Goal: Information Seeking & Learning: Learn about a topic

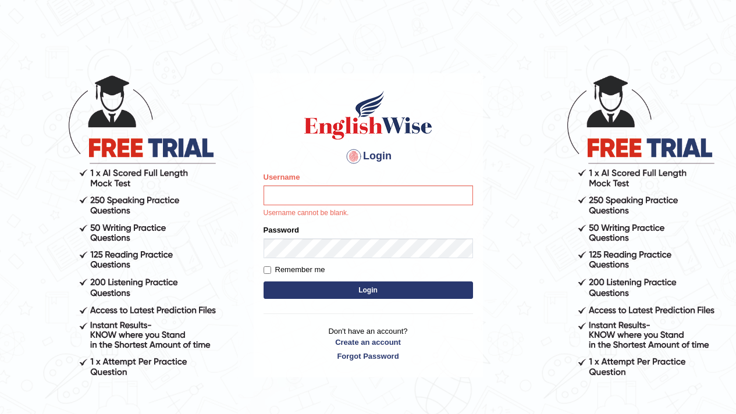
click at [317, 205] on div "Username Username cannot be blank." at bounding box center [369, 195] width 210 height 47
click at [317, 200] on input "Username" at bounding box center [369, 196] width 210 height 20
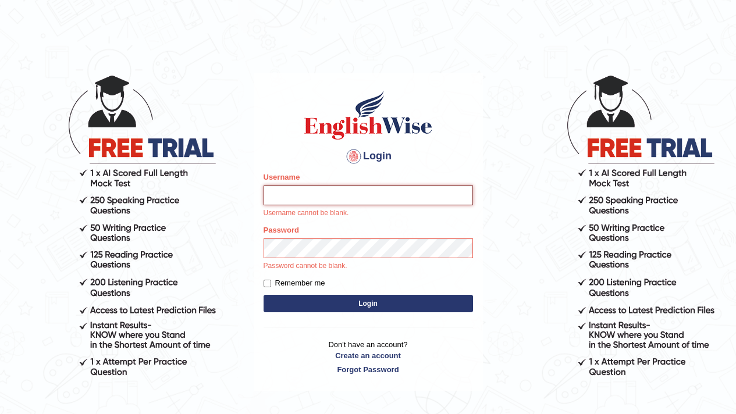
type input "0987654322"
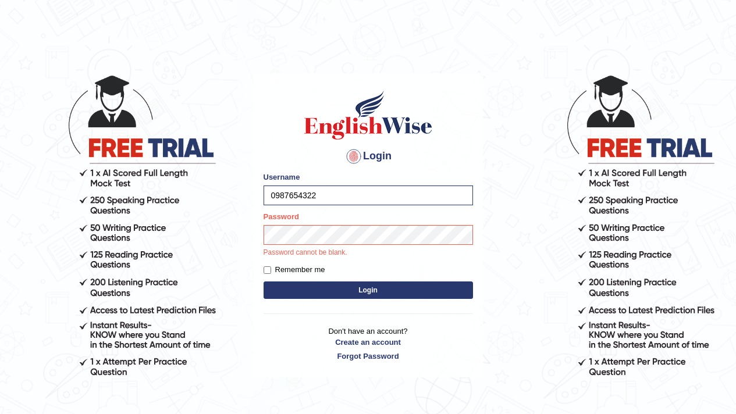
click at [346, 250] on p "Password cannot be blank." at bounding box center [369, 253] width 210 height 10
click at [347, 246] on div "Password Password cannot be blank." at bounding box center [369, 234] width 210 height 47
click at [381, 291] on button "Login" at bounding box center [369, 290] width 210 height 17
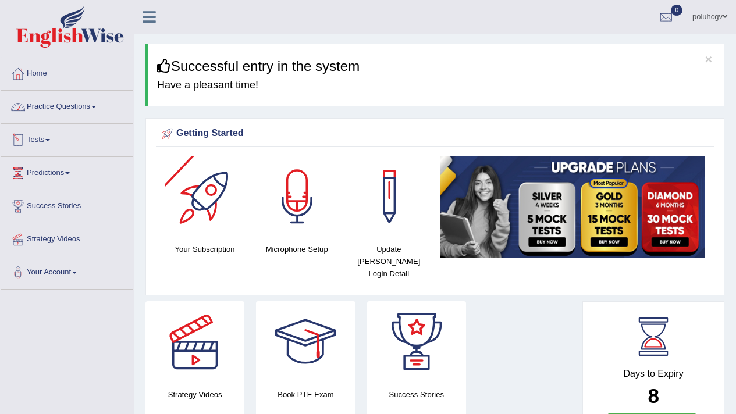
click at [64, 107] on link "Practice Questions" at bounding box center [67, 105] width 133 height 29
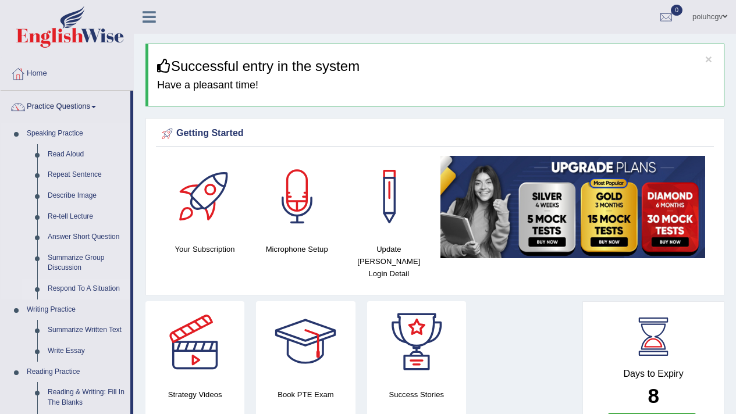
click at [85, 287] on link "Respond To A Situation" at bounding box center [86, 289] width 88 height 21
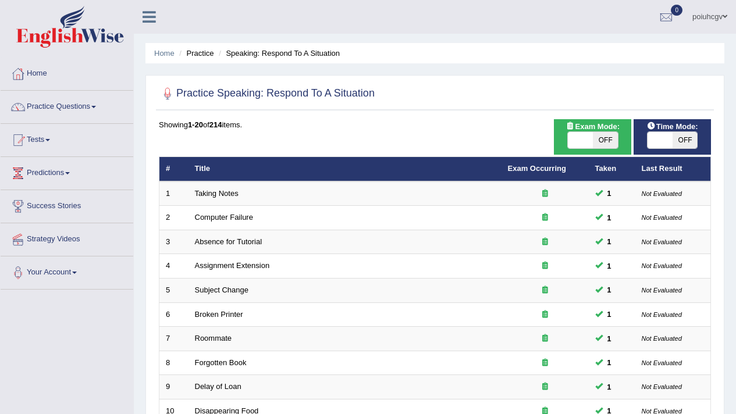
click at [85, 288] on li "Your Account Notifications Microphone Setup Change Password Manage Subscription…" at bounding box center [67, 273] width 133 height 33
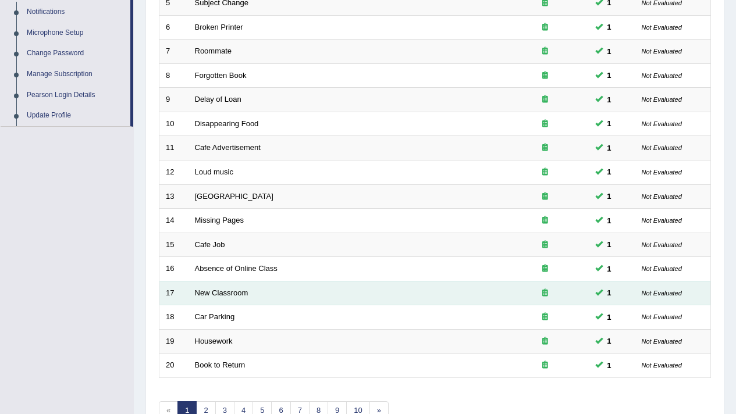
scroll to position [356, 0]
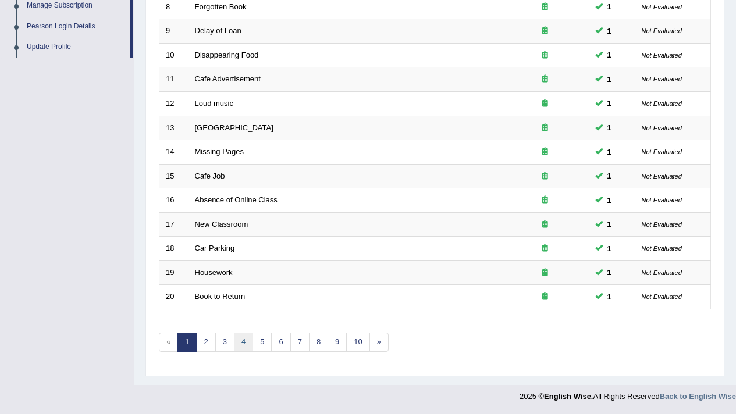
click at [234, 337] on link "4" at bounding box center [243, 342] width 19 height 19
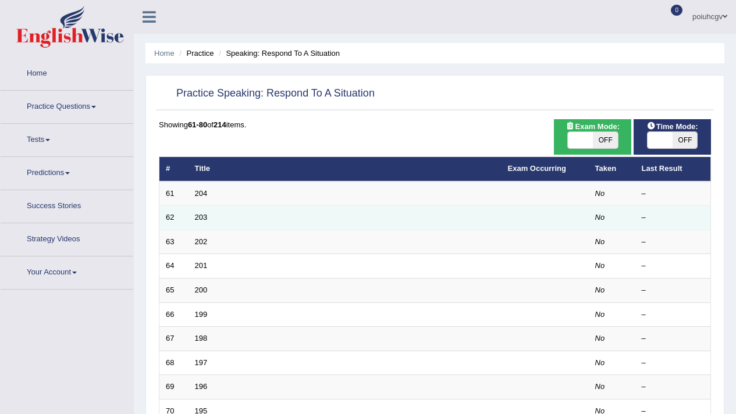
click at [202, 211] on td "203" at bounding box center [345, 218] width 313 height 24
click at [203, 216] on link "203" at bounding box center [201, 217] width 13 height 9
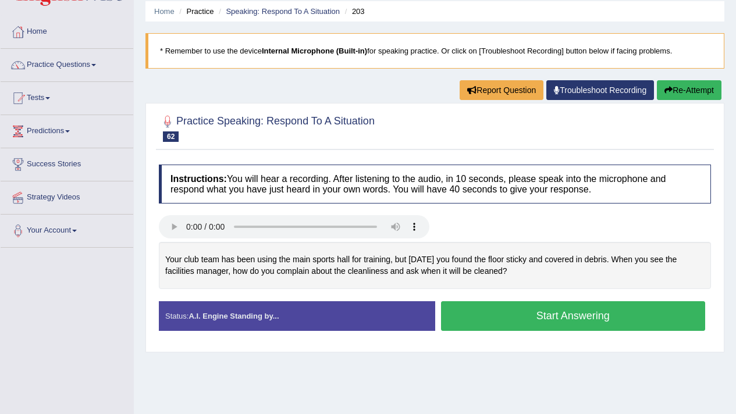
scroll to position [36, 0]
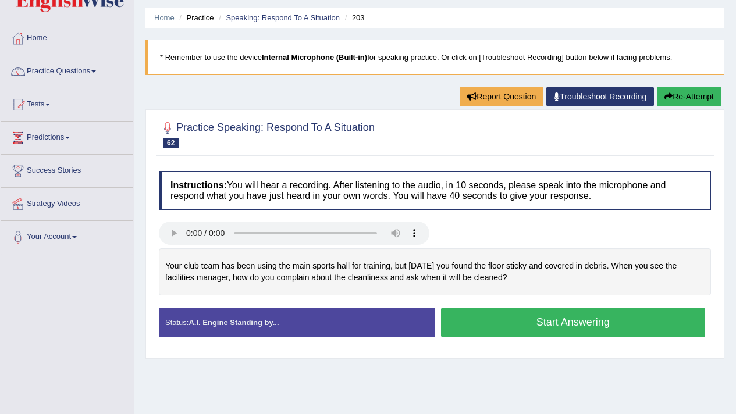
click at [353, 119] on div at bounding box center [435, 134] width 552 height 36
click at [257, 19] on link "Speaking: Respond To A Situation" at bounding box center [283, 17] width 114 height 9
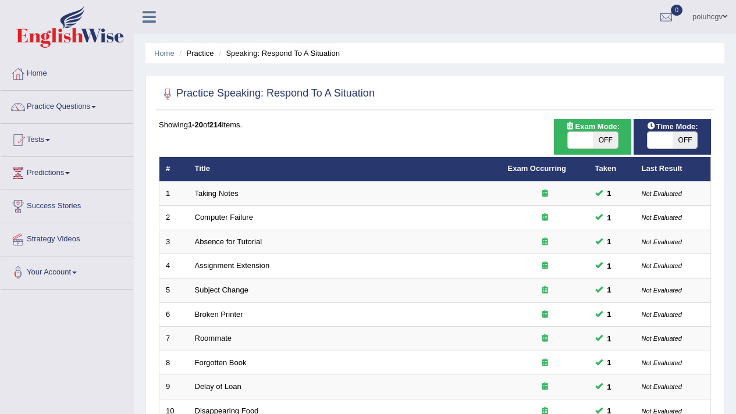
click at [205, 57] on li "Practice" at bounding box center [194, 53] width 37 height 11
click at [69, 110] on link "Practice Questions" at bounding box center [67, 105] width 133 height 29
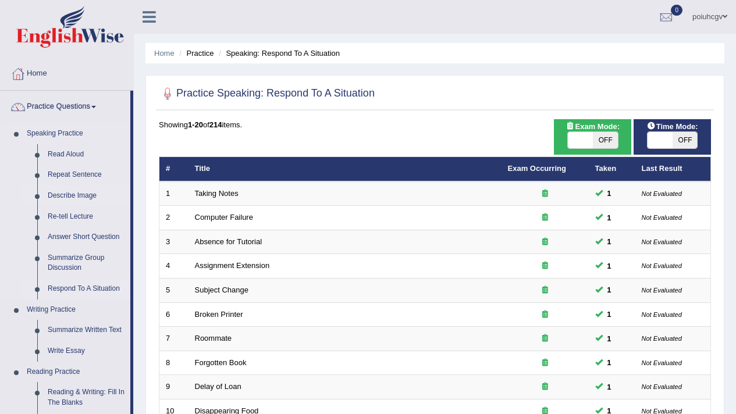
click at [91, 194] on link "Describe Image" at bounding box center [86, 196] width 88 height 21
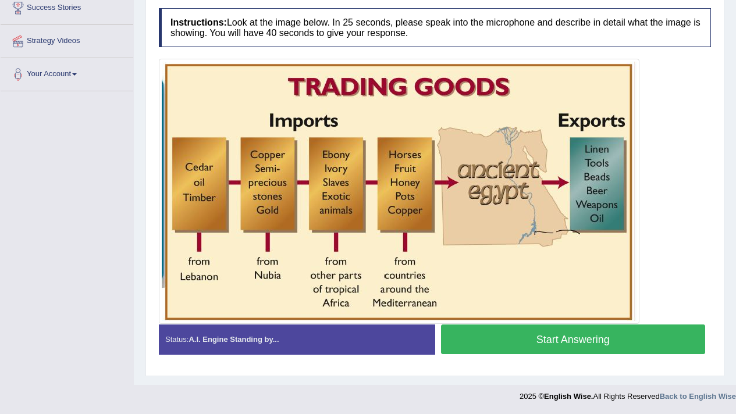
click at [542, 344] on button "Start Answering" at bounding box center [573, 340] width 265 height 30
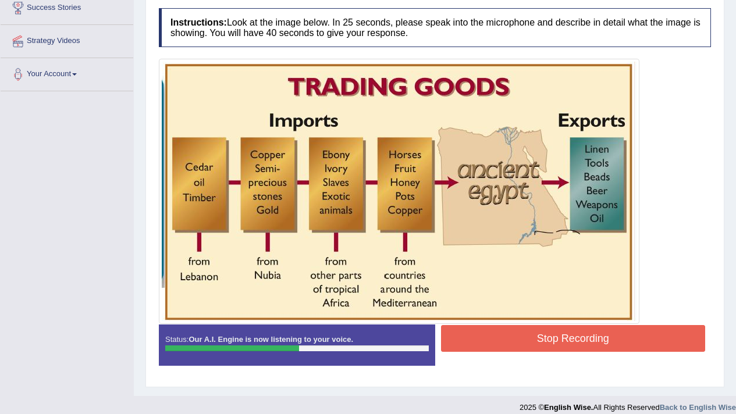
scroll to position [210, 0]
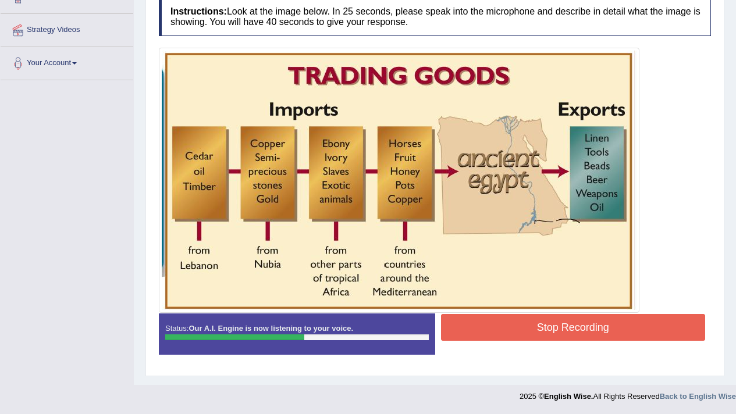
click at [560, 310] on img at bounding box center [399, 181] width 475 height 260
click at [569, 330] on button "Stop Recording" at bounding box center [573, 327] width 265 height 27
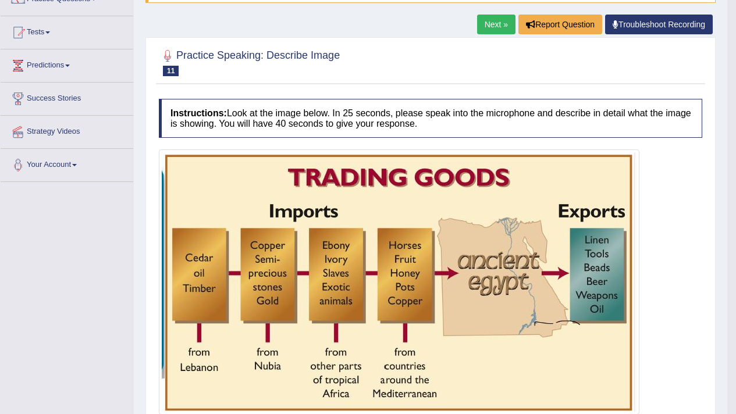
scroll to position [0, 0]
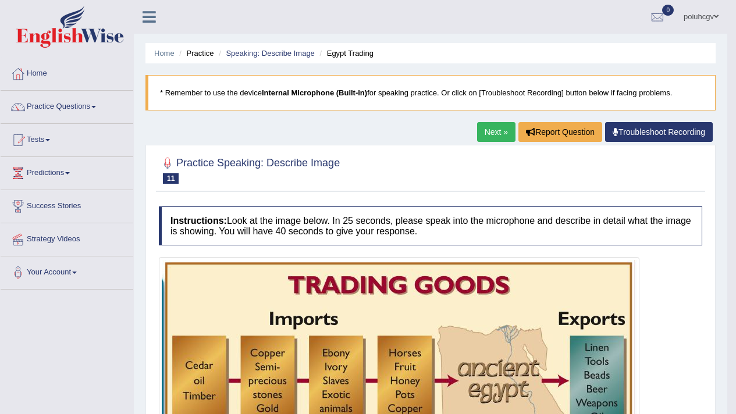
click at [497, 139] on link "Next »" at bounding box center [496, 132] width 38 height 20
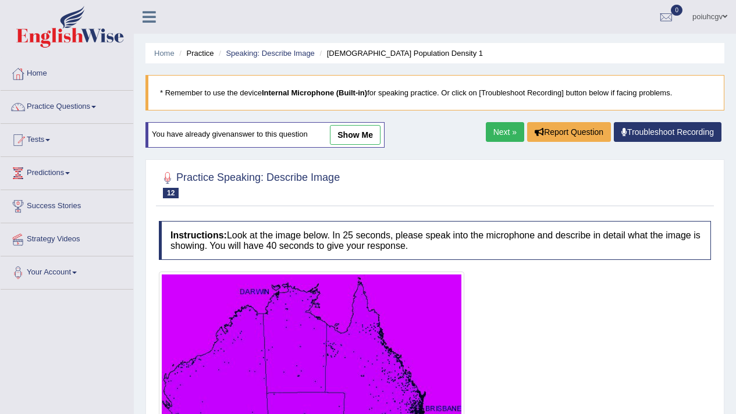
drag, startPoint x: 510, startPoint y: 137, endPoint x: 487, endPoint y: 227, distance: 92.5
click at [510, 137] on link "Next »" at bounding box center [505, 132] width 38 height 20
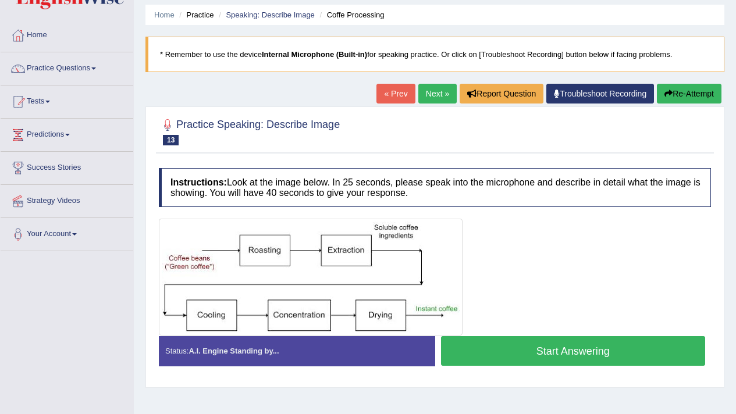
drag, startPoint x: 0, startPoint y: 0, endPoint x: 480, endPoint y: 359, distance: 599.2
click at [480, 359] on button "Start Answering" at bounding box center [573, 351] width 265 height 30
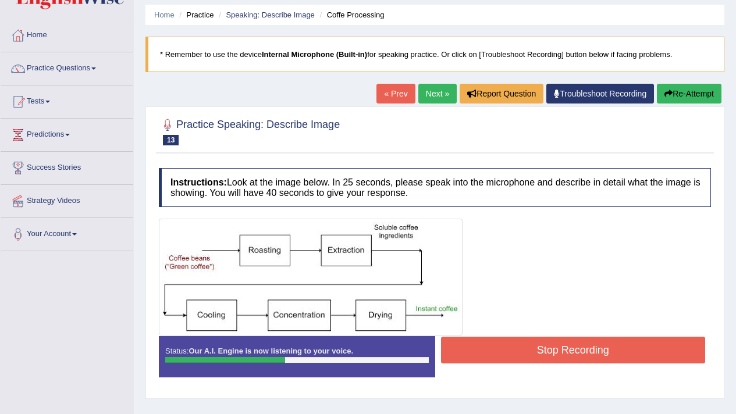
click at [499, 352] on button "Stop Recording" at bounding box center [573, 350] width 265 height 27
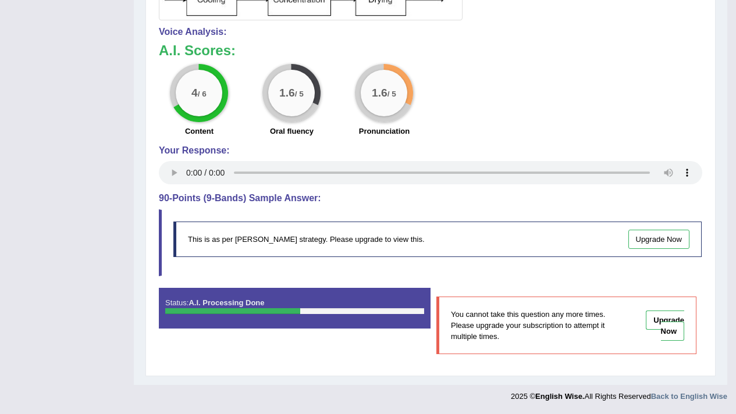
scroll to position [69, 0]
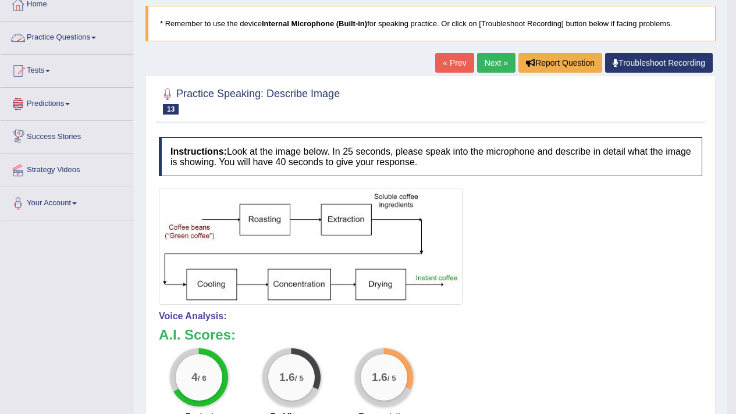
click at [66, 31] on link "Practice Questions" at bounding box center [67, 36] width 133 height 29
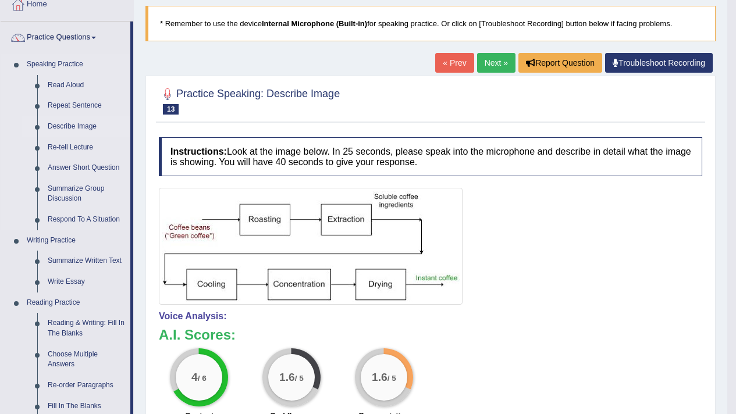
click at [46, 122] on link "Describe Image" at bounding box center [86, 126] width 88 height 21
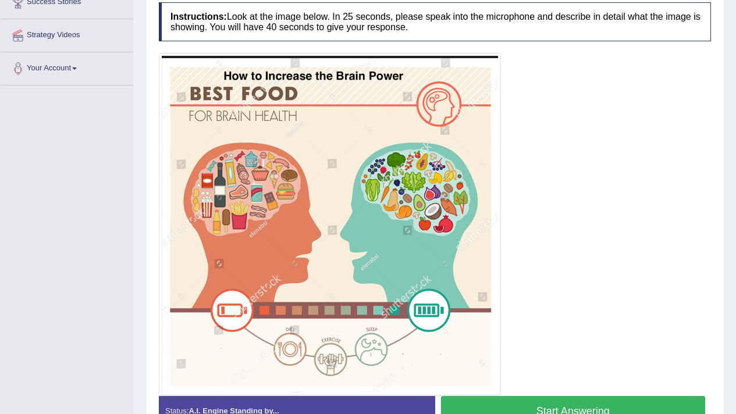
scroll to position [253, 0]
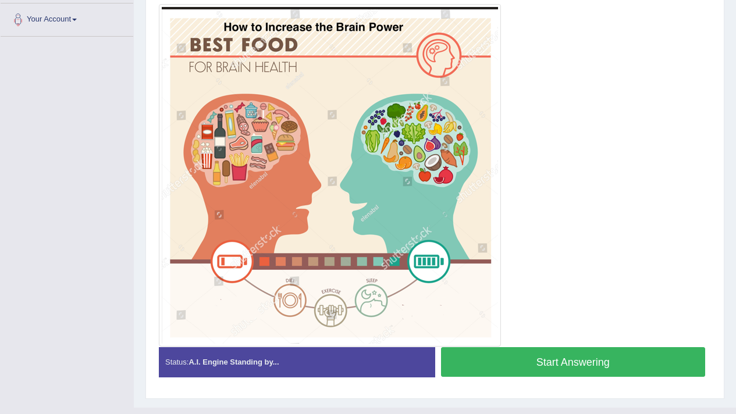
click at [578, 353] on button "Start Answering" at bounding box center [573, 362] width 265 height 30
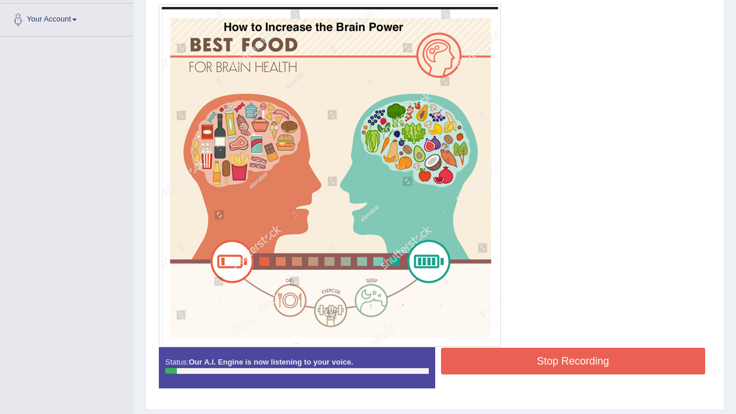
scroll to position [251, 0]
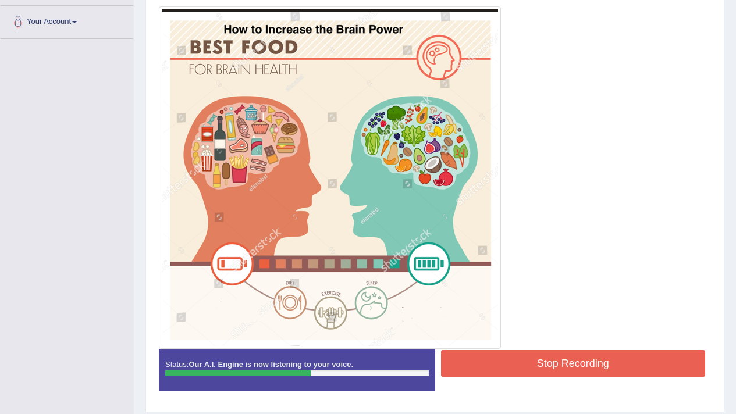
click at [540, 344] on div at bounding box center [435, 177] width 552 height 343
click at [542, 361] on button "Stop Recording" at bounding box center [573, 363] width 265 height 27
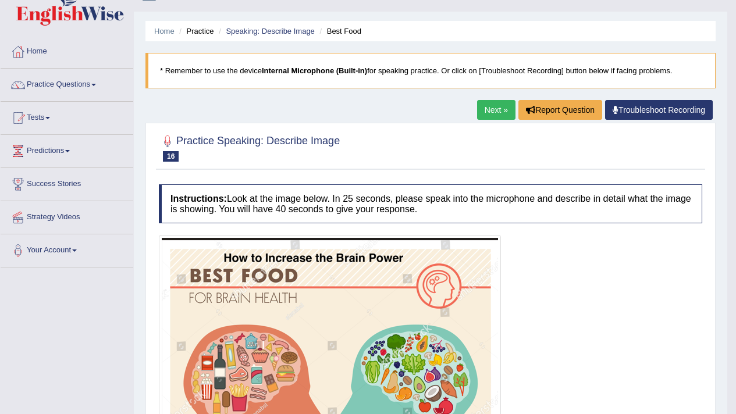
scroll to position [0, 0]
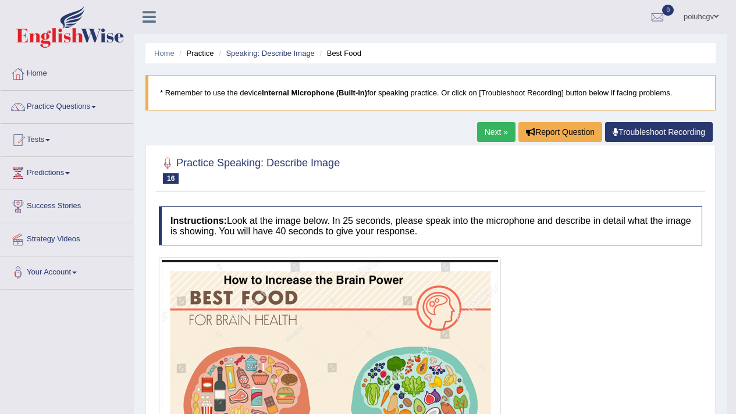
click at [506, 132] on link "Next »" at bounding box center [496, 132] width 38 height 20
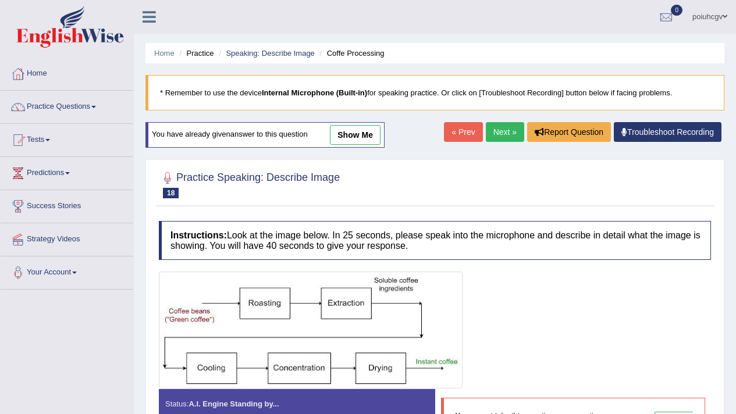
click at [508, 133] on link "Next »" at bounding box center [505, 132] width 38 height 20
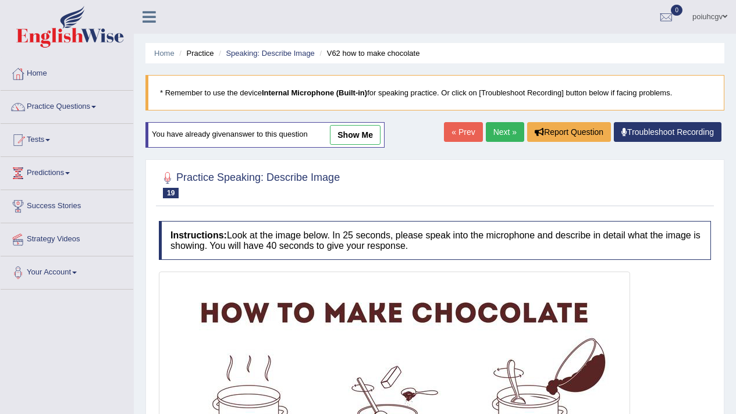
click at [508, 133] on link "Next »" at bounding box center [505, 132] width 38 height 20
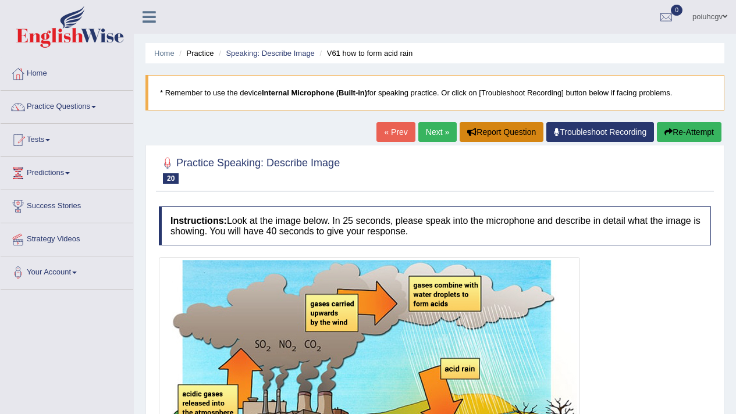
click at [508, 133] on button "Report Question" at bounding box center [502, 132] width 84 height 20
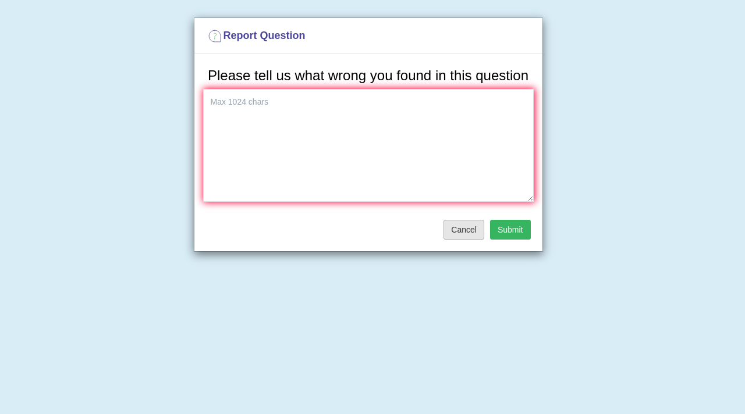
click at [463, 240] on button "Cancel" at bounding box center [463, 230] width 41 height 20
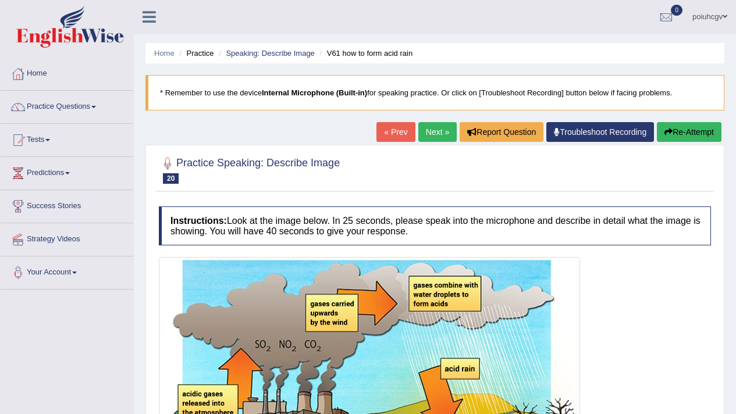
click at [421, 123] on link "Next »" at bounding box center [437, 132] width 38 height 20
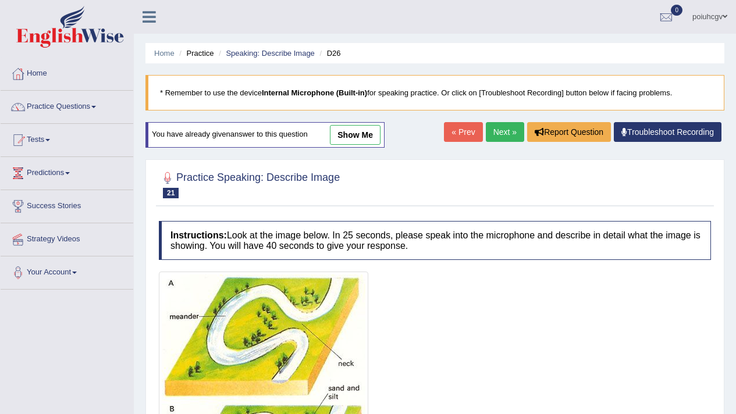
click at [508, 128] on link "Next »" at bounding box center [505, 132] width 38 height 20
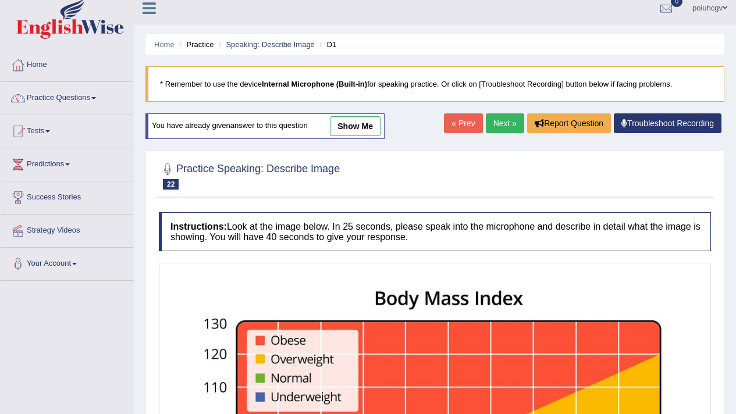
scroll to position [13, 0]
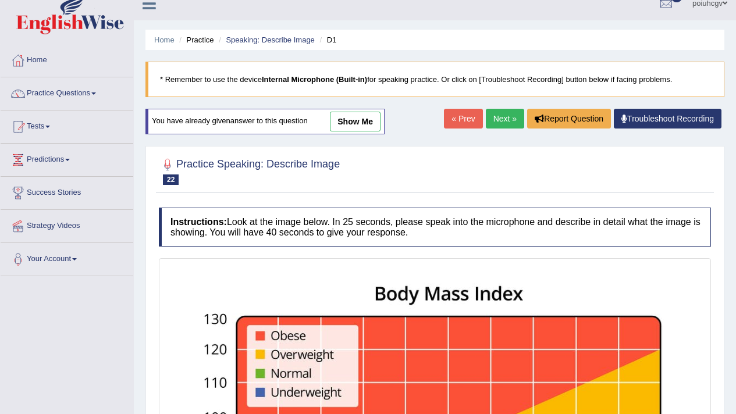
click at [488, 116] on link "Next »" at bounding box center [505, 119] width 38 height 20
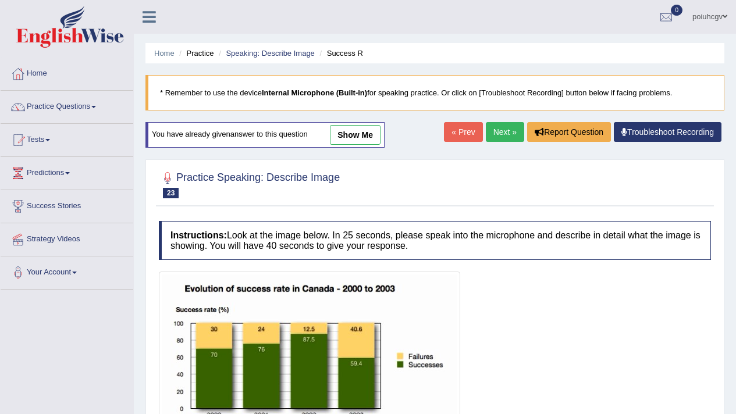
click at [486, 123] on link "Next »" at bounding box center [505, 132] width 38 height 20
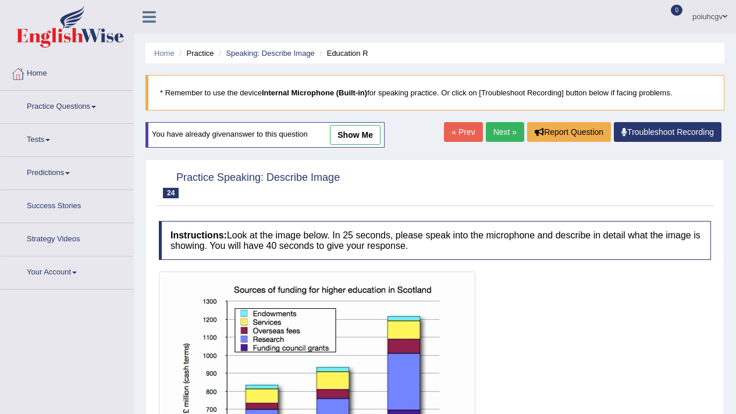
click at [488, 123] on link "Next »" at bounding box center [505, 132] width 38 height 20
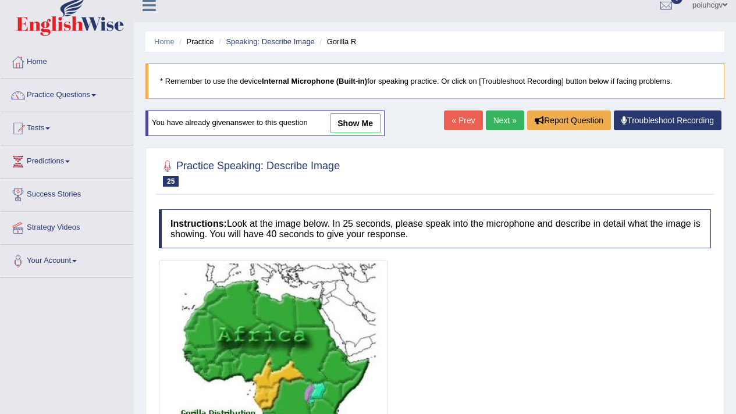
scroll to position [10, 0]
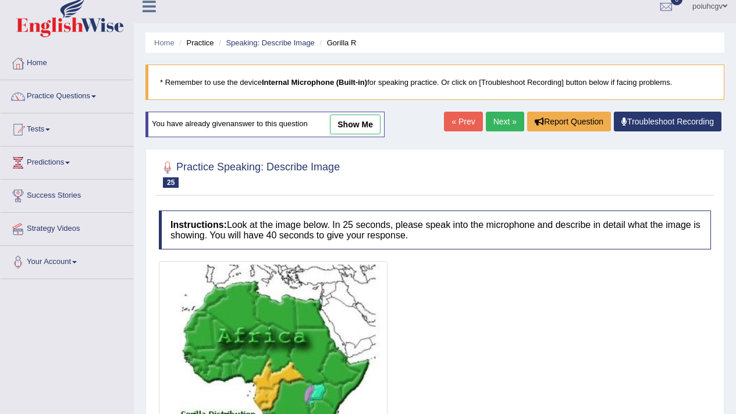
click at [491, 122] on link "Next »" at bounding box center [505, 122] width 38 height 20
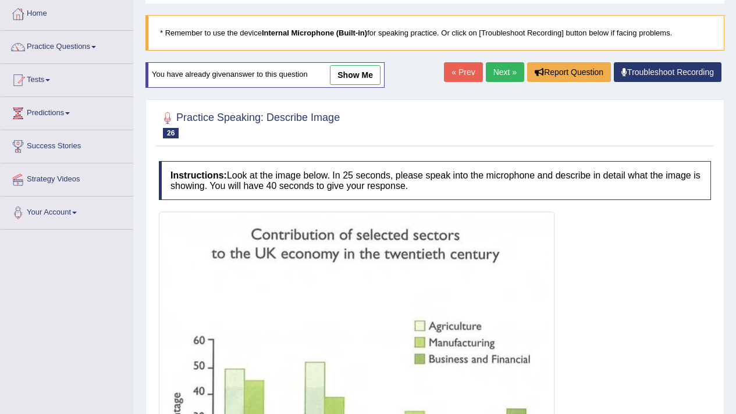
scroll to position [60, 0]
click at [508, 81] on link "Next »" at bounding box center [505, 72] width 38 height 20
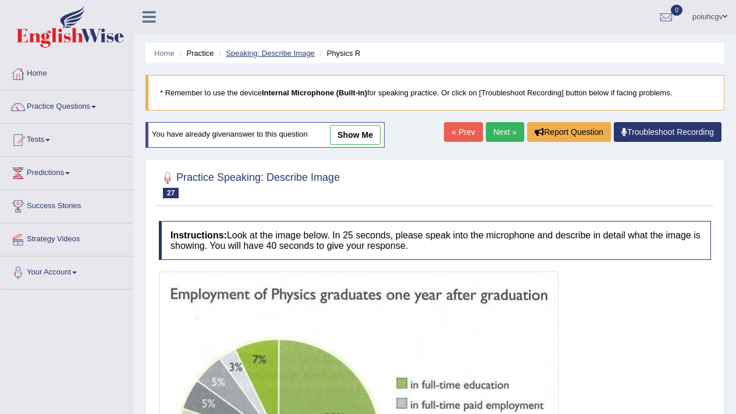
click at [281, 52] on link "Speaking: Describe Image" at bounding box center [270, 53] width 88 height 9
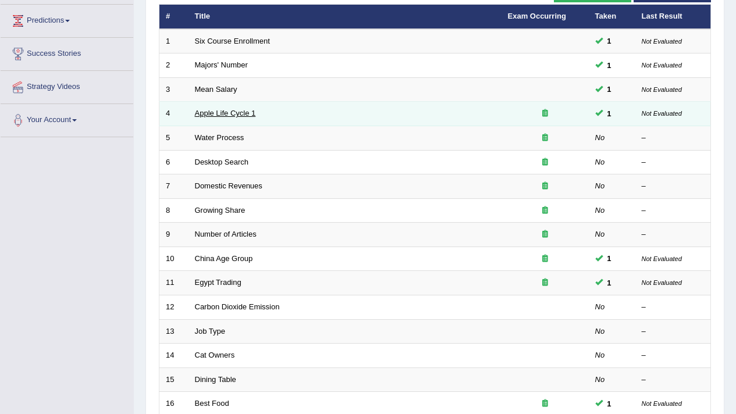
click at [229, 117] on link "Apple Life Cycle 1" at bounding box center [225, 113] width 61 height 9
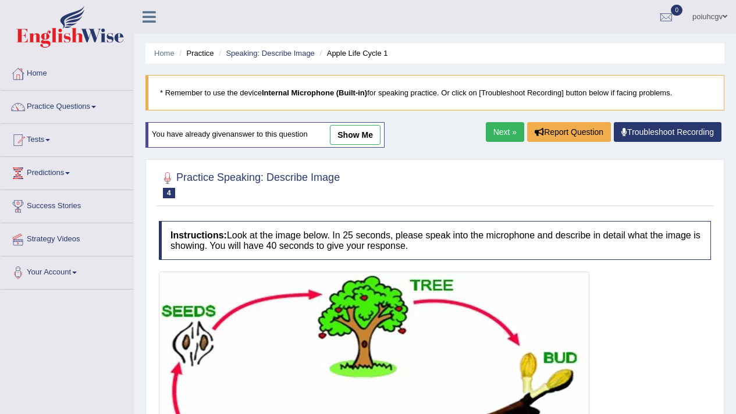
click at [297, 93] on b "Internal Microphone (Built-in)" at bounding box center [314, 92] width 105 height 9
click at [295, 48] on li "Speaking: Describe Image" at bounding box center [265, 53] width 99 height 11
click at [295, 49] on link "Speaking: Describe Image" at bounding box center [270, 53] width 88 height 9
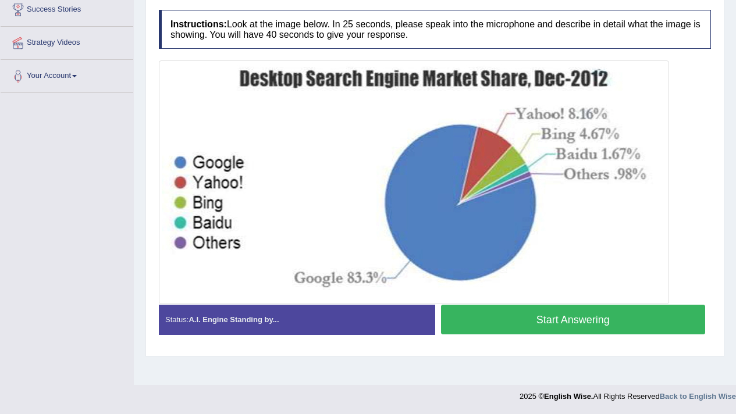
click at [467, 331] on button "Start Answering" at bounding box center [573, 320] width 265 height 30
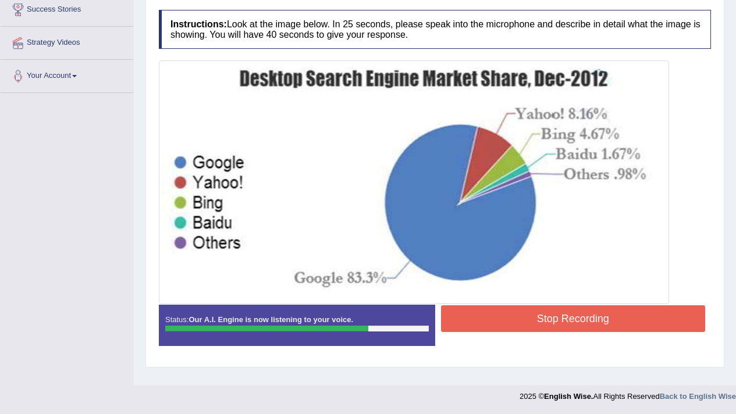
click at [467, 331] on button "Stop Recording" at bounding box center [573, 319] width 265 height 27
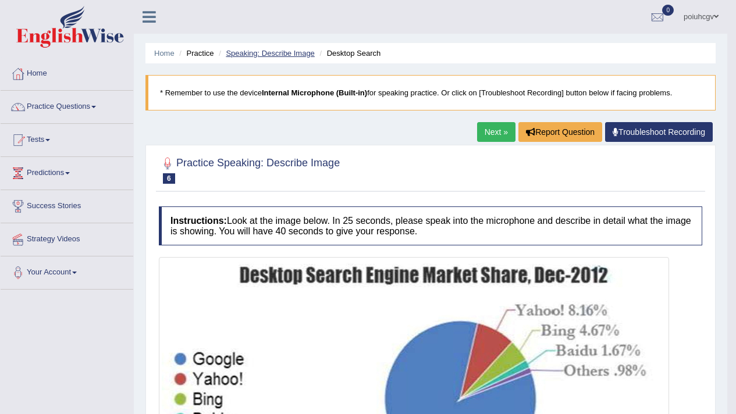
click at [260, 52] on link "Speaking: Describe Image" at bounding box center [270, 53] width 88 height 9
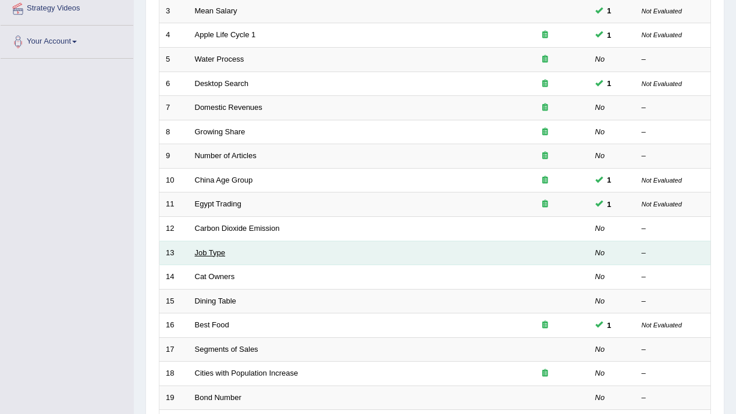
click at [214, 252] on link "Job Type" at bounding box center [210, 253] width 31 height 9
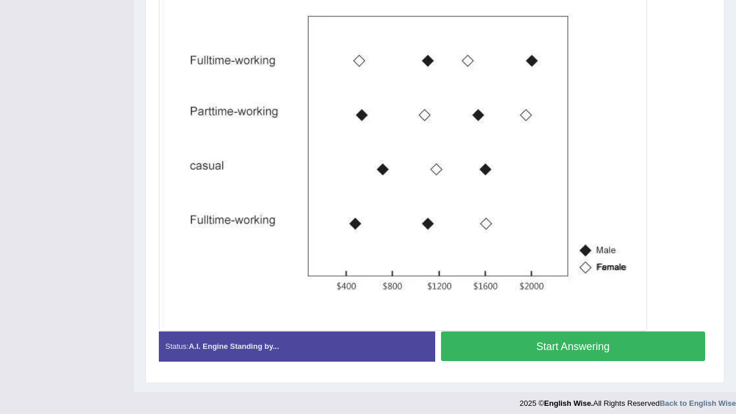
scroll to position [297, 0]
click at [509, 351] on button "Start Answering" at bounding box center [573, 347] width 265 height 30
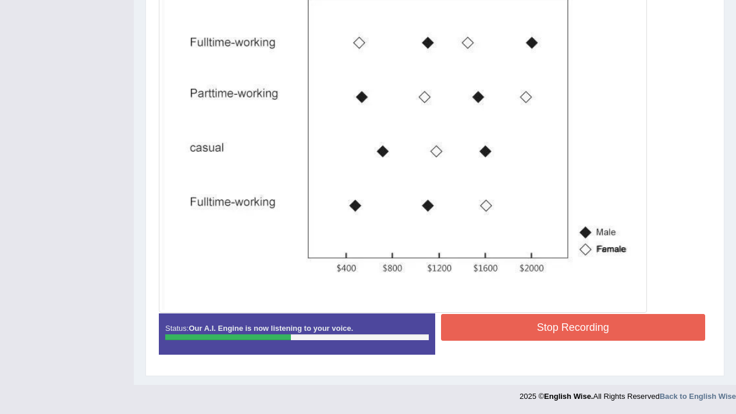
scroll to position [0, 0]
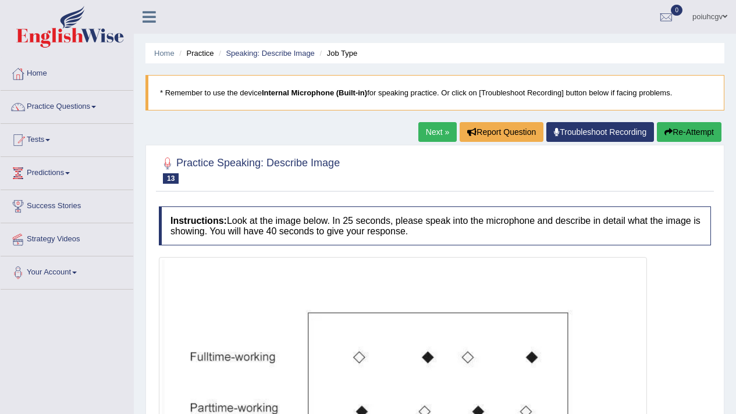
click at [434, 133] on link "Next »" at bounding box center [437, 132] width 38 height 20
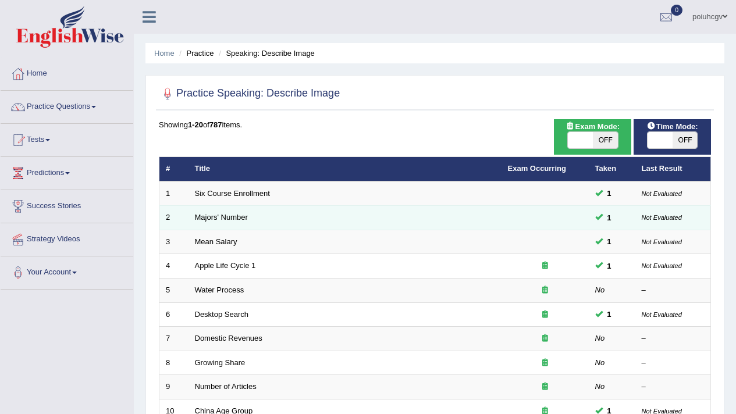
scroll to position [127, 0]
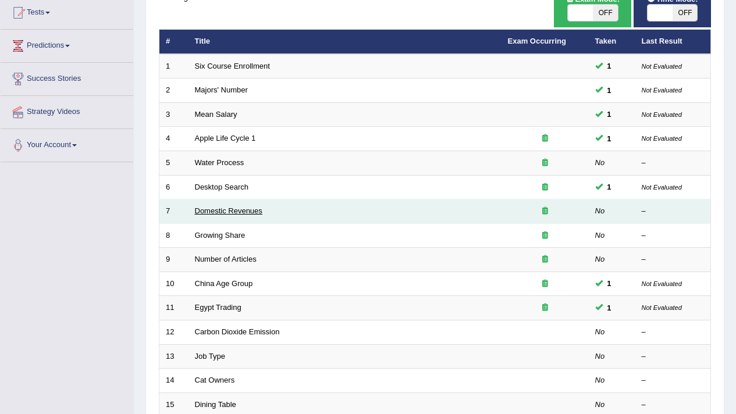
click at [247, 209] on link "Domestic Revenues" at bounding box center [229, 211] width 68 height 9
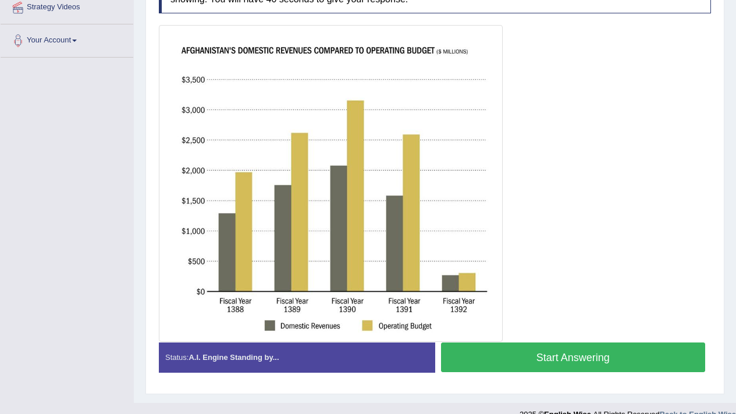
scroll to position [230, 0]
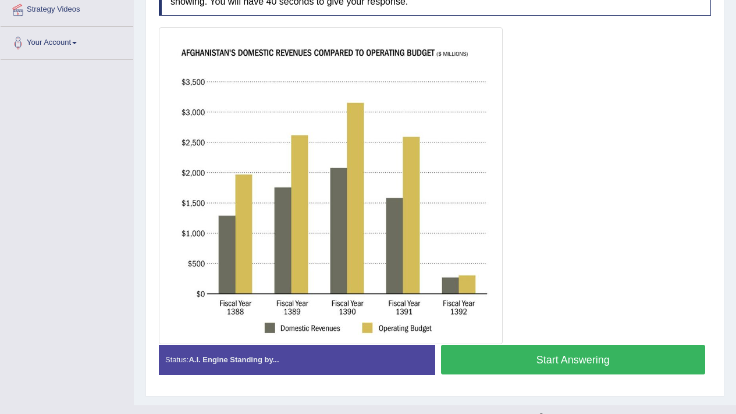
click at [288, 181] on img at bounding box center [331, 185] width 338 height 311
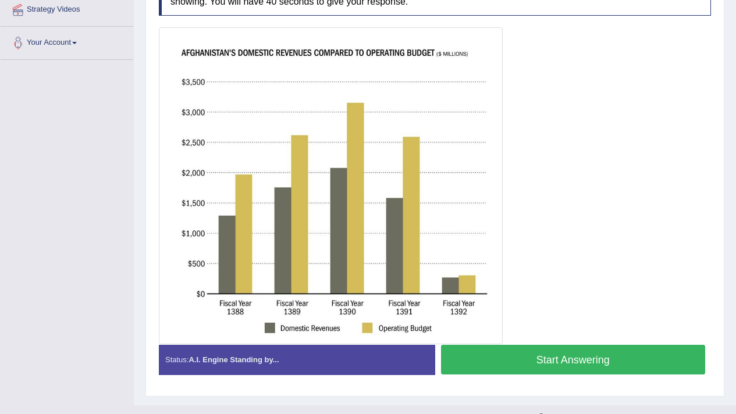
click at [288, 181] on img at bounding box center [331, 185] width 338 height 311
click at [305, 172] on img at bounding box center [331, 185] width 338 height 311
click at [544, 338] on div at bounding box center [435, 185] width 552 height 317
click at [556, 354] on button "Start Answering" at bounding box center [573, 360] width 265 height 30
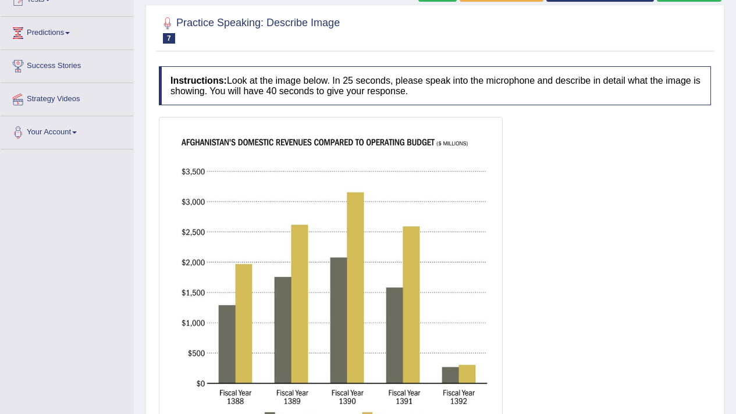
scroll to position [34, 0]
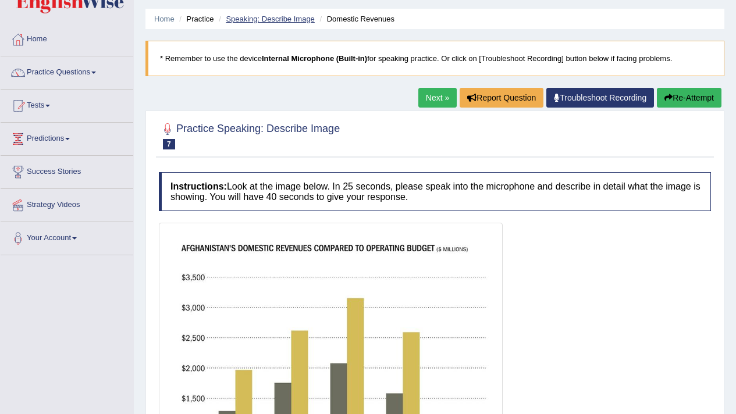
click at [276, 22] on link "Speaking: Describe Image" at bounding box center [270, 19] width 88 height 9
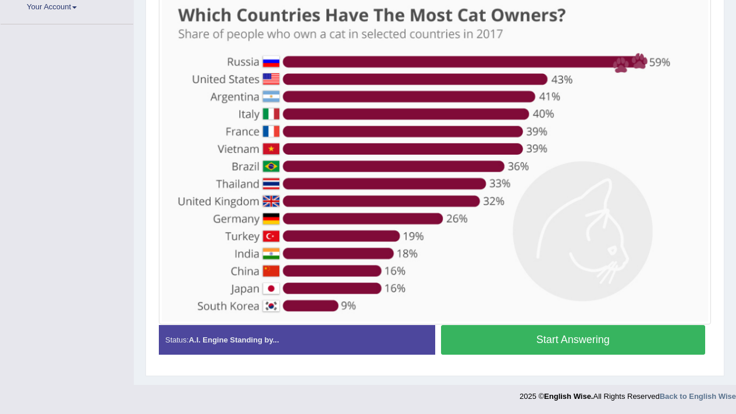
click at [501, 334] on button "Start Answering" at bounding box center [573, 340] width 265 height 30
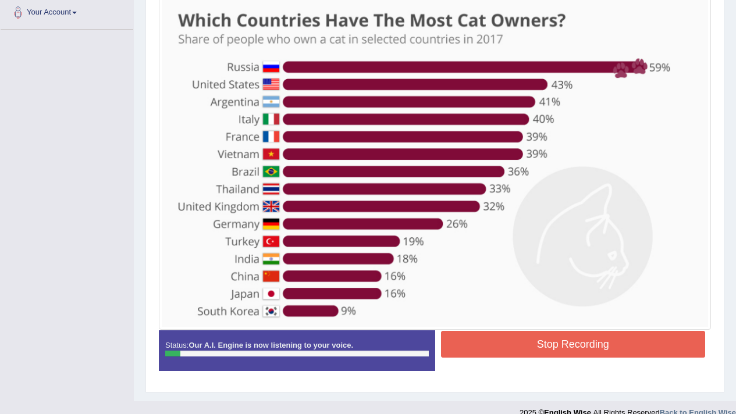
scroll to position [258, 0]
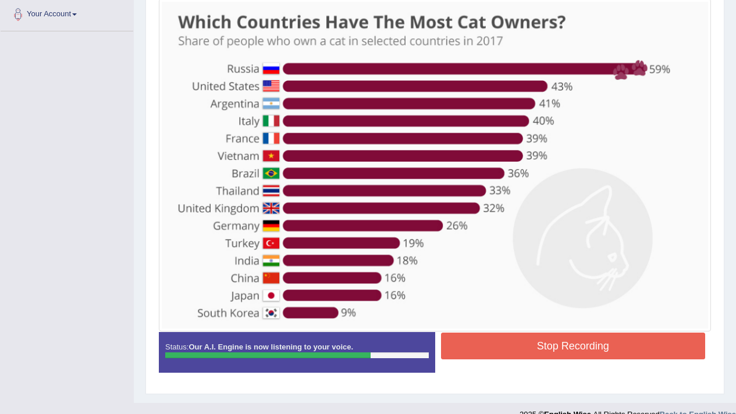
click at [501, 333] on button "Stop Recording" at bounding box center [573, 346] width 265 height 27
click at [508, 340] on div "Status: Our A.I. Engine is now listening to your voice. Start Answering Stop Re…" at bounding box center [435, 358] width 552 height 52
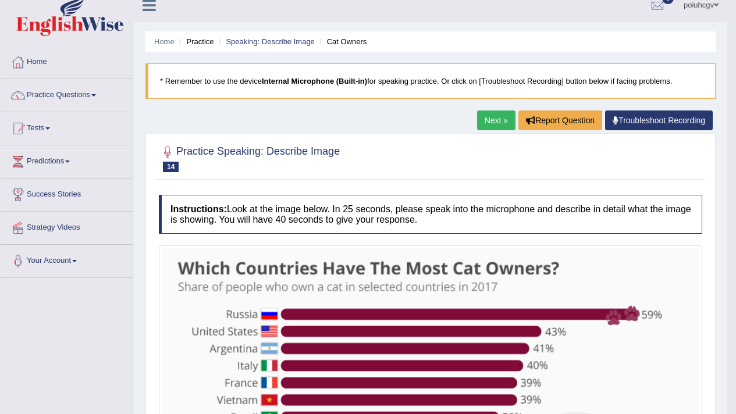
scroll to position [0, 0]
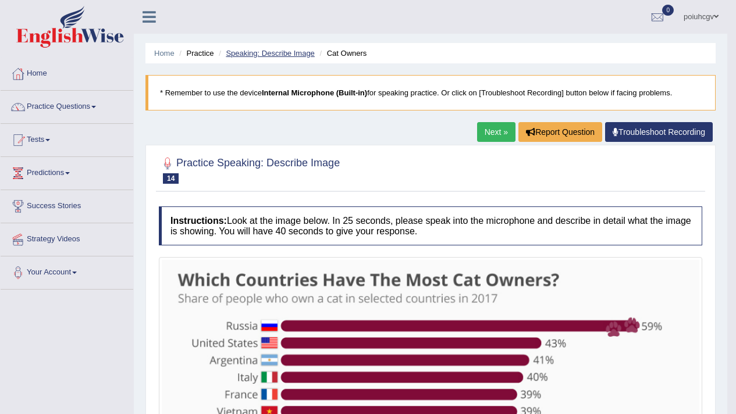
click at [307, 49] on link "Speaking: Describe Image" at bounding box center [270, 53] width 88 height 9
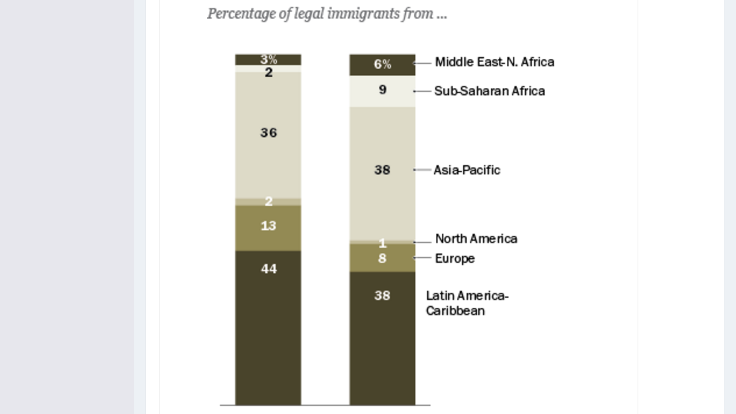
scroll to position [351, 0]
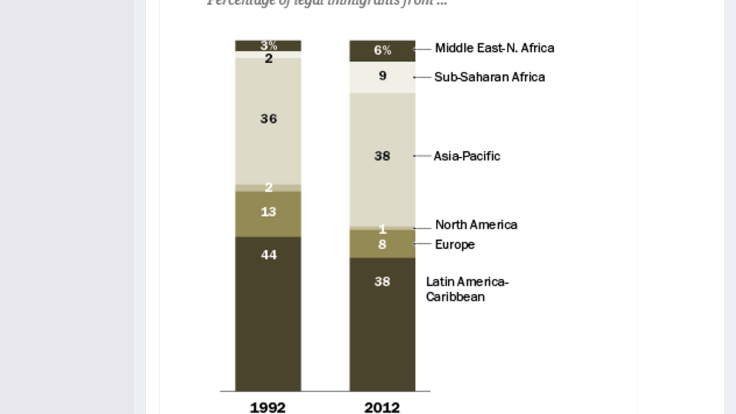
click at [417, 311] on img at bounding box center [399, 216] width 474 height 615
click at [413, 321] on img at bounding box center [399, 216] width 474 height 615
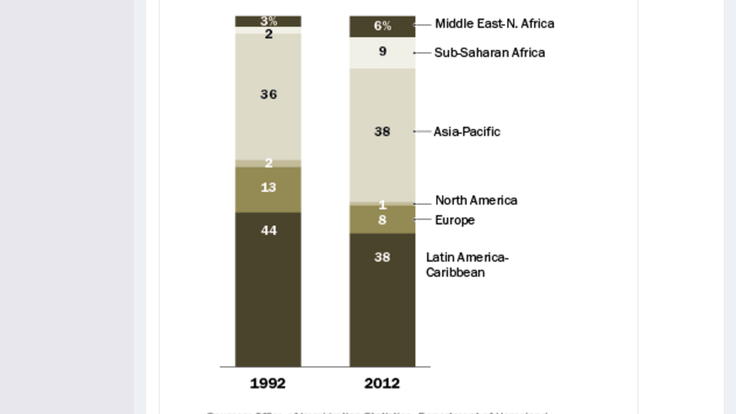
scroll to position [403, 0]
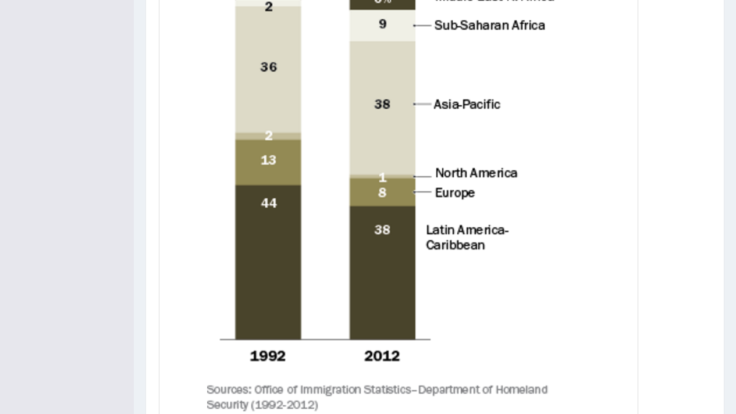
click at [365, 265] on img at bounding box center [399, 164] width 474 height 615
click at [403, 258] on img at bounding box center [399, 164] width 474 height 615
